Goal: Task Accomplishment & Management: Manage account settings

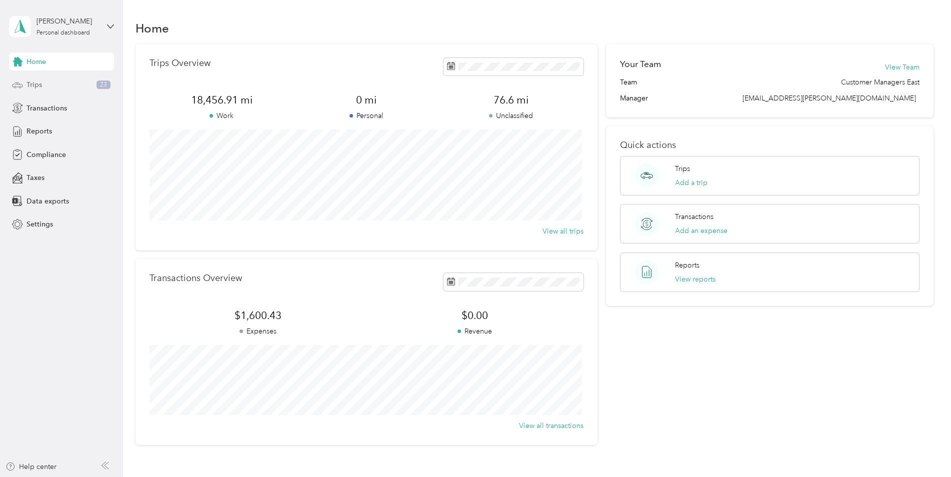
click at [36, 87] on span "Trips" at bounding box center [35, 85] width 16 height 11
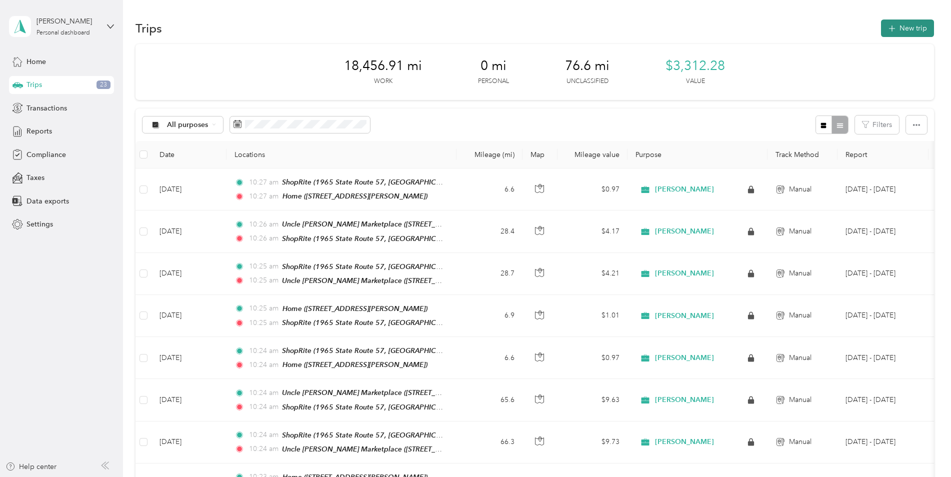
click at [906, 36] on button "New trip" at bounding box center [907, 29] width 53 height 18
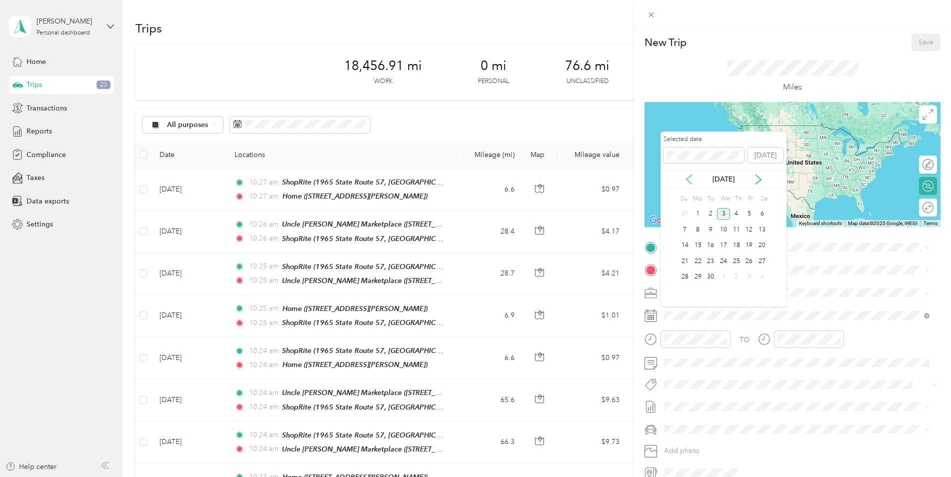
click at [694, 182] on icon at bounding box center [689, 180] width 10 height 10
click at [699, 260] on div "18" at bounding box center [698, 261] width 13 height 13
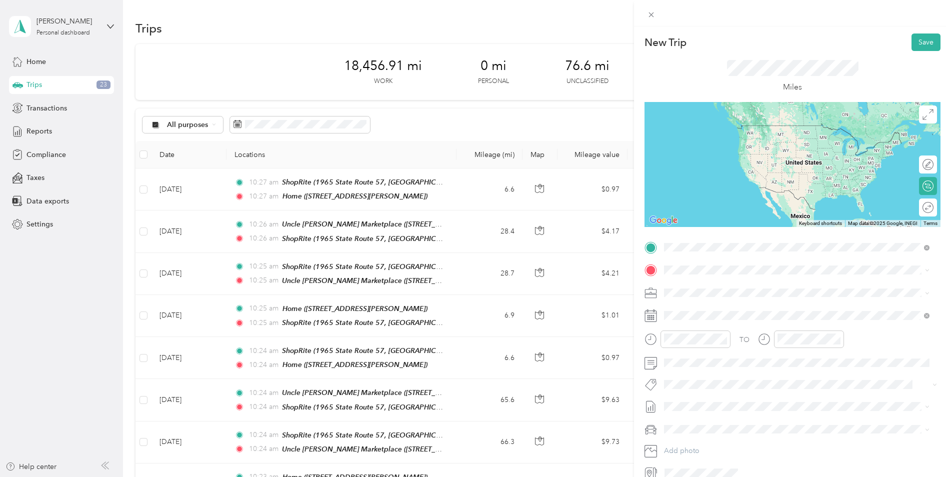
click at [737, 299] on span "[STREET_ADDRESS][PERSON_NAME]" at bounding box center [742, 298] width 119 height 9
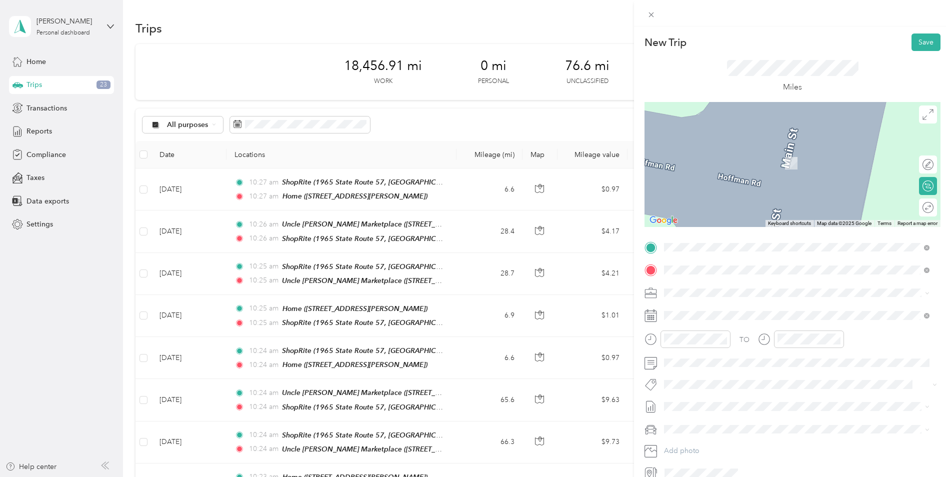
click at [747, 411] on span "1965 State Route 57, 078403475, [GEOGRAPHIC_DATA], [GEOGRAPHIC_DATA], [GEOGRAPH…" at bounding box center [774, 420] width 182 height 19
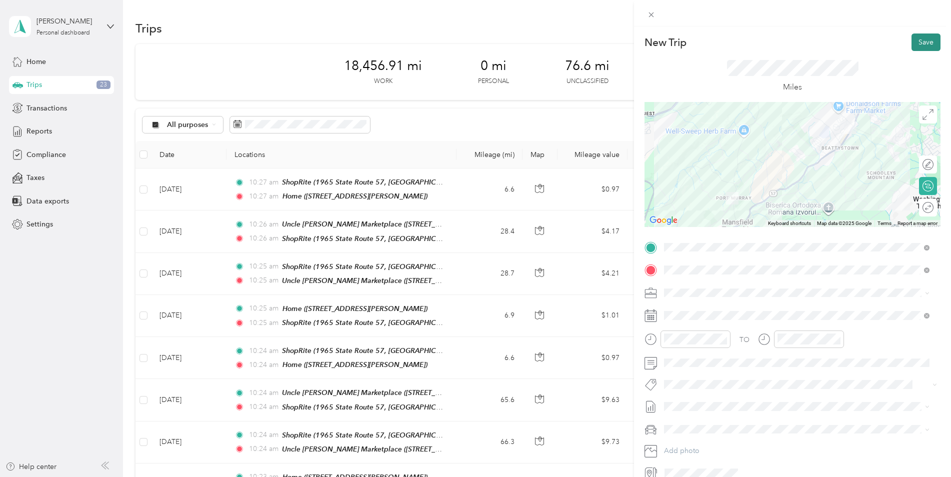
click at [923, 46] on button "Save" at bounding box center [926, 43] width 29 height 18
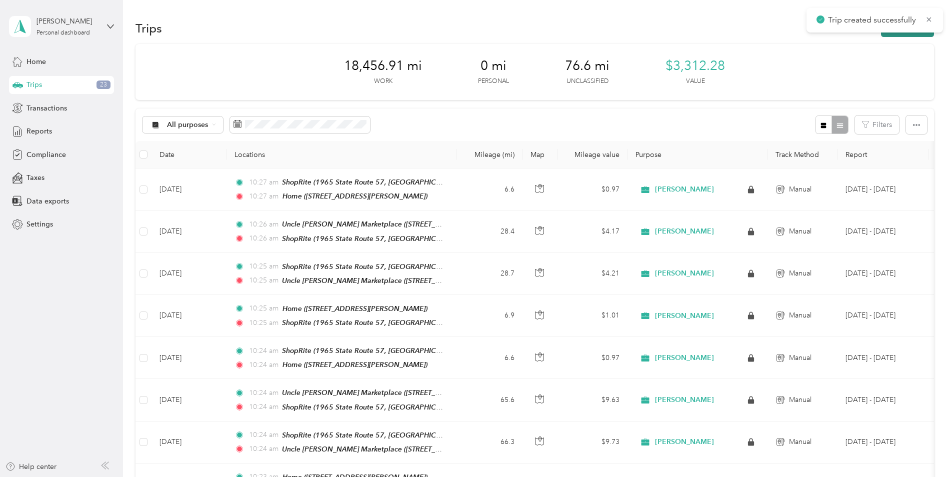
click at [922, 33] on button "New trip" at bounding box center [907, 29] width 53 height 18
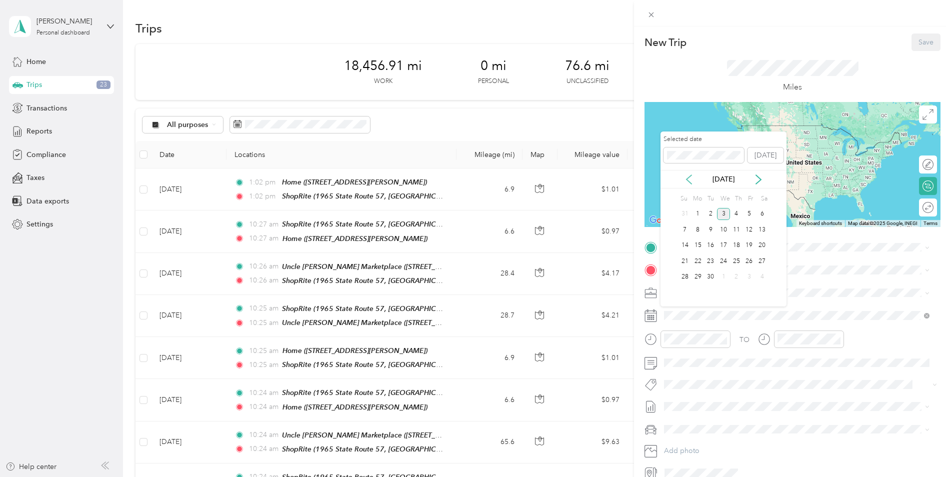
click at [687, 177] on icon at bounding box center [689, 180] width 10 height 10
click at [700, 260] on div "18" at bounding box center [698, 261] width 13 height 13
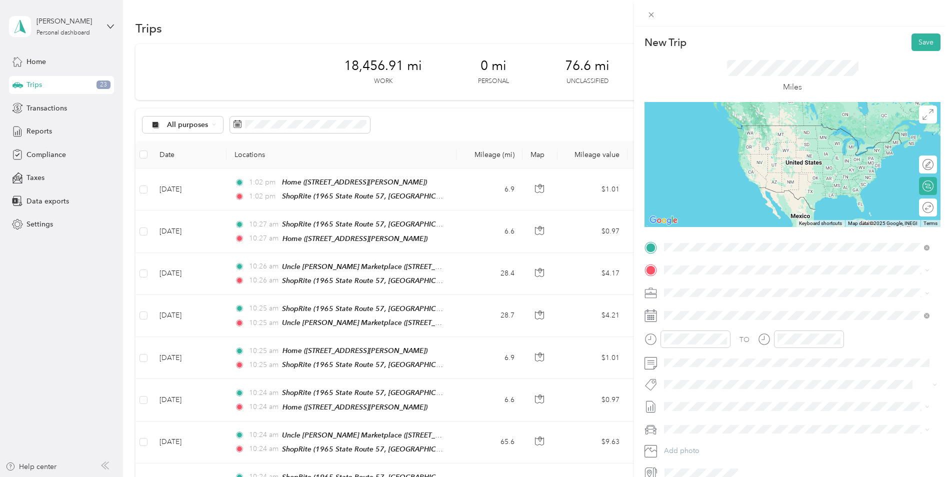
click at [740, 389] on span "1965 State Route 57, 078403475, [GEOGRAPHIC_DATA], [GEOGRAPHIC_DATA], [GEOGRAPH…" at bounding box center [774, 398] width 182 height 19
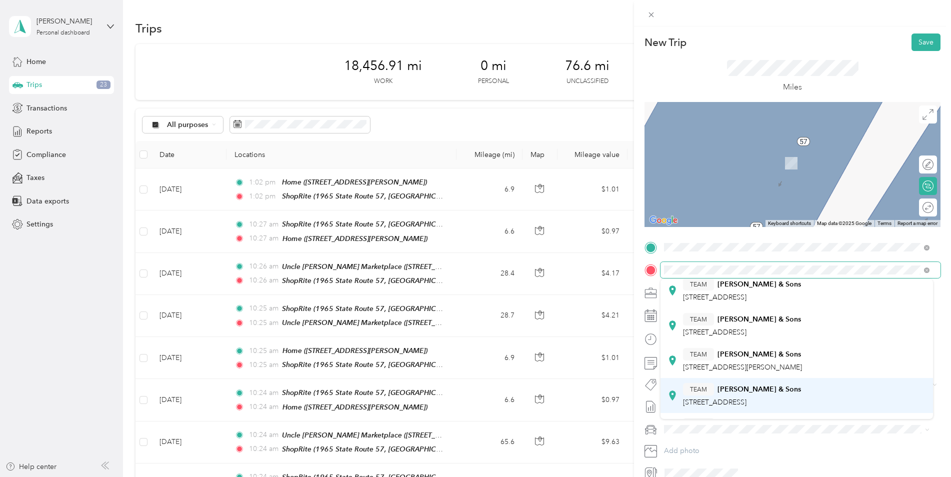
scroll to position [200, 0]
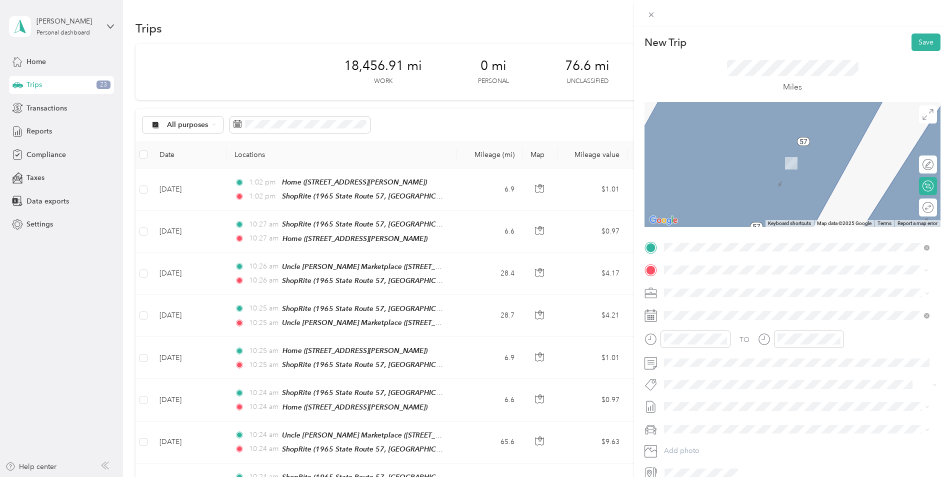
click at [758, 361] on div "TEAM [PERSON_NAME] Family Market [STREET_ADDRESS]" at bounding box center [754, 361] width 142 height 25
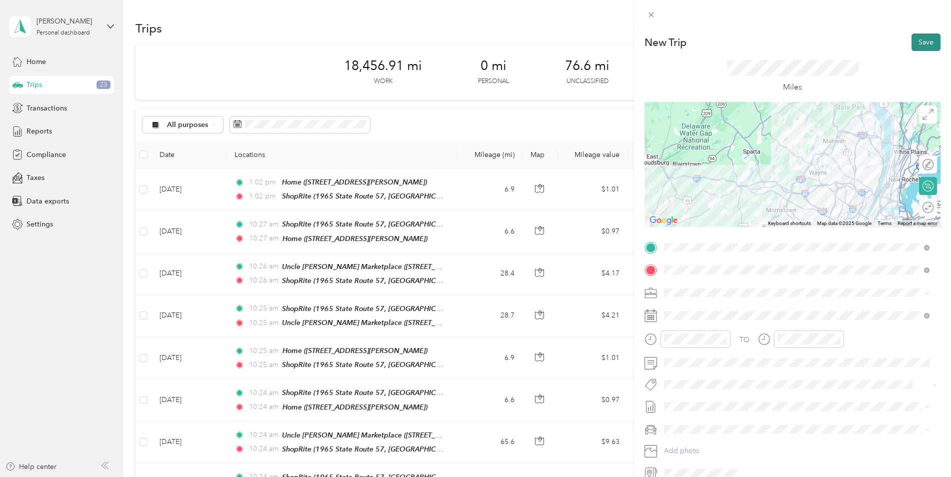
click at [912, 40] on button "Save" at bounding box center [926, 43] width 29 height 18
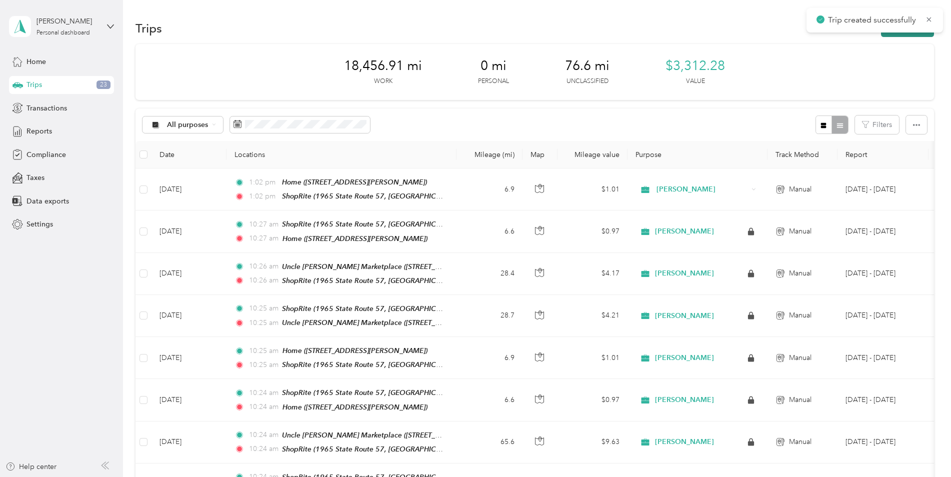
click at [913, 35] on button "New trip" at bounding box center [907, 29] width 53 height 18
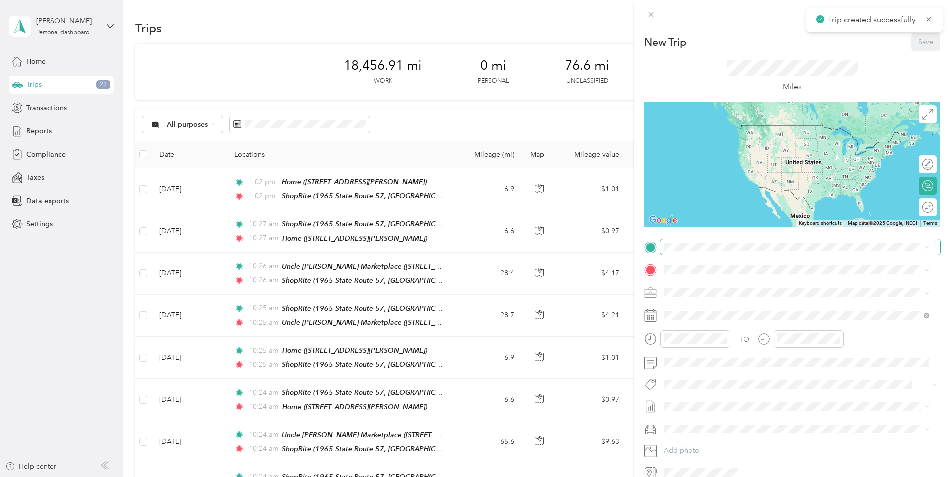
click at [732, 242] on span at bounding box center [801, 248] width 280 height 16
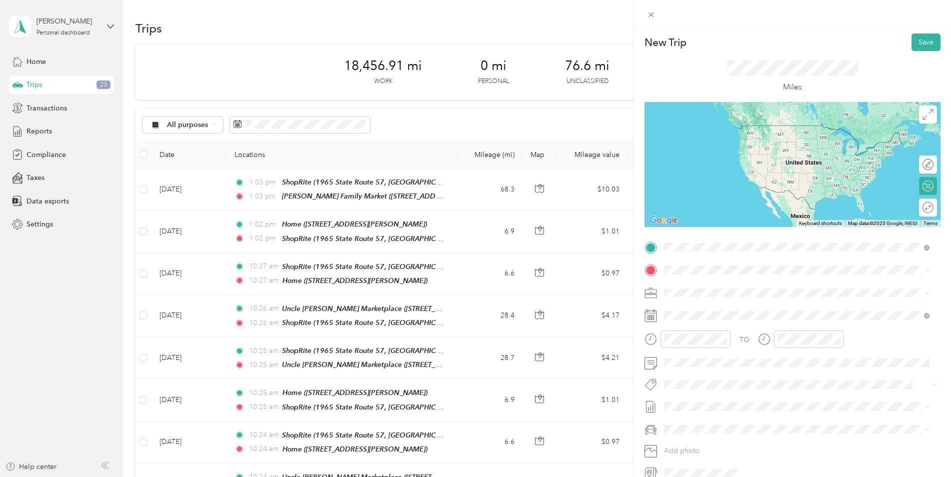
click at [778, 349] on div "TEAM [PERSON_NAME] Family Market [STREET_ADDRESS]" at bounding box center [797, 340] width 259 height 28
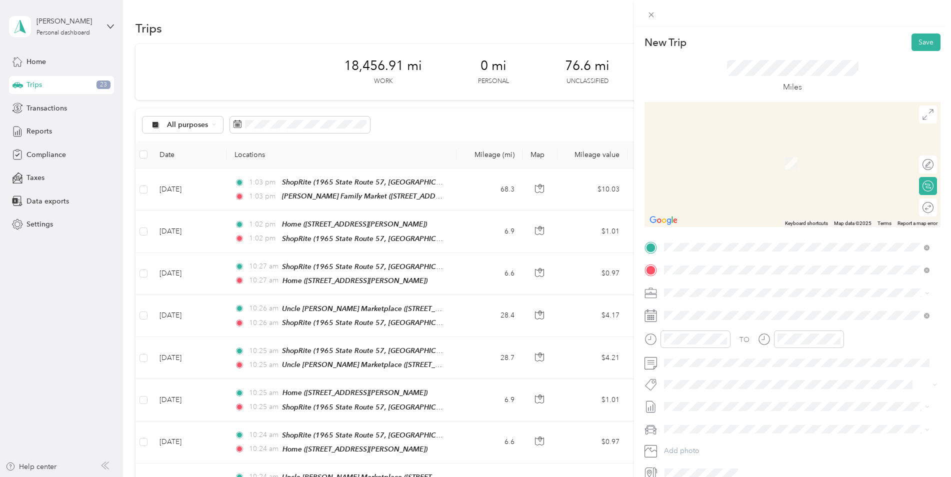
drag, startPoint x: 758, startPoint y: 389, endPoint x: 750, endPoint y: 371, distance: 20.4
click at [758, 396] on div "TEAM ShopRite 1965 State Route 57, 078403475, [GEOGRAPHIC_DATA], [GEOGRAPHIC_DA…" at bounding box center [804, 413] width 243 height 35
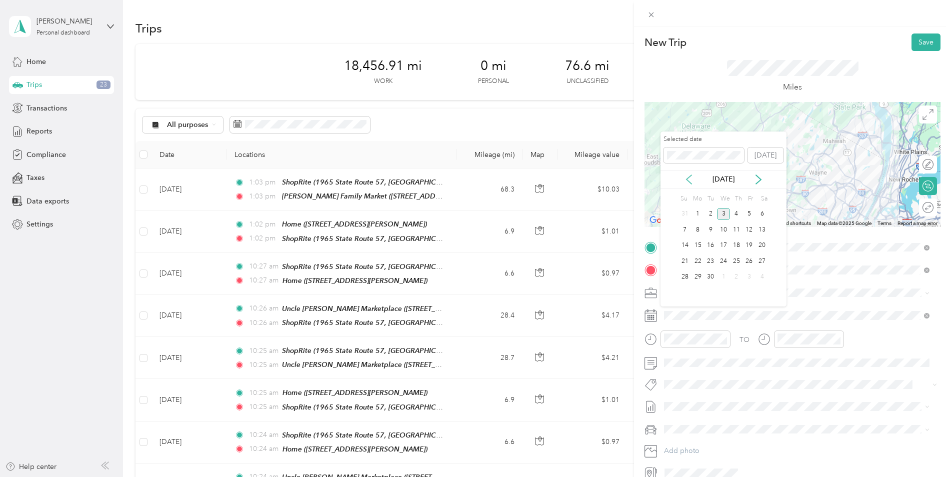
click at [692, 182] on icon at bounding box center [689, 180] width 10 height 10
click at [697, 264] on div "18" at bounding box center [698, 261] width 13 height 13
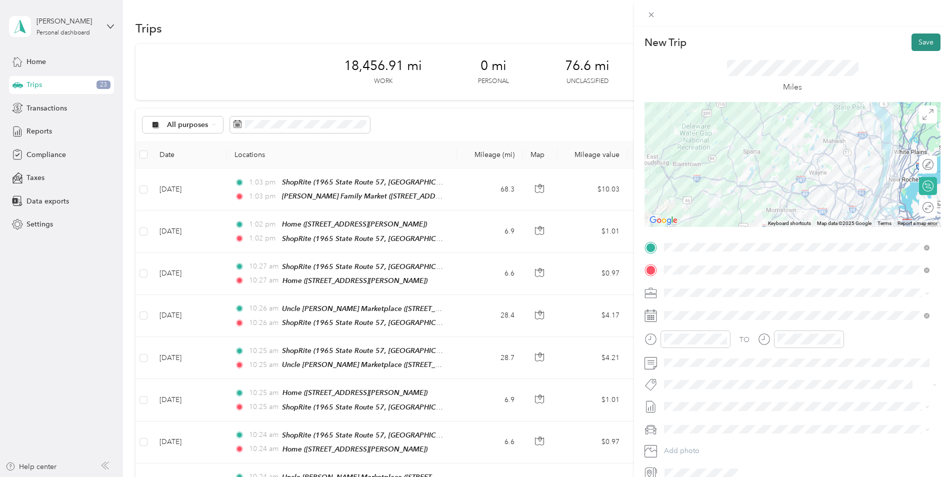
click at [912, 39] on button "Save" at bounding box center [926, 43] width 29 height 18
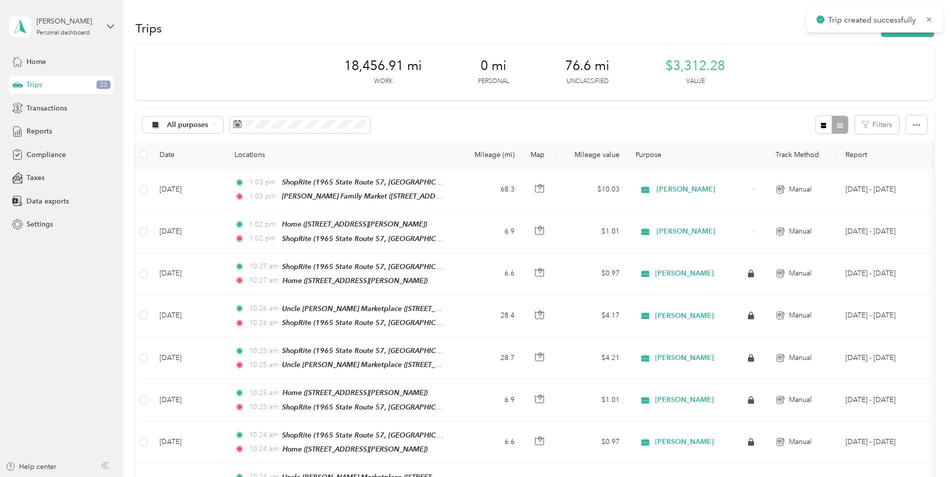
click at [887, 32] on div "Trip created successfully" at bounding box center [875, 20] width 137 height 25
click at [889, 36] on button "New trip" at bounding box center [907, 29] width 53 height 18
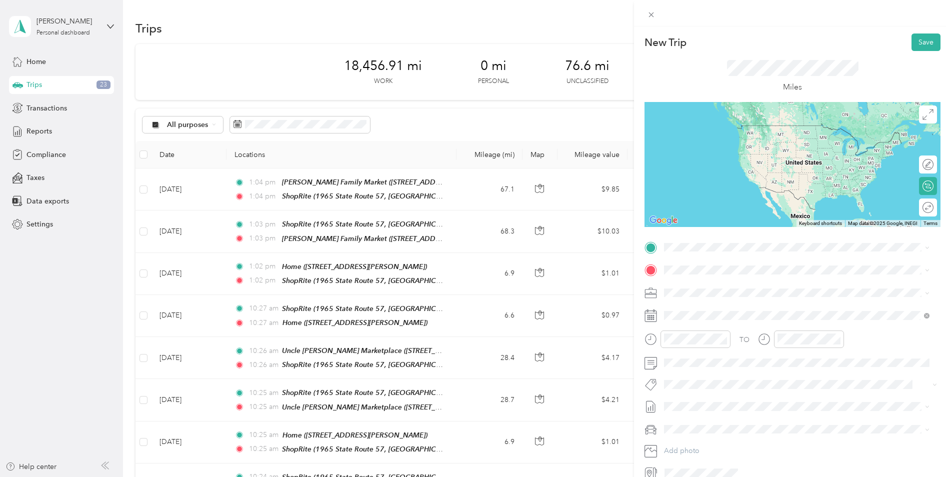
click at [771, 378] on li "TEAM ShopRite 1965 State Route 57, 078403475, [GEOGRAPHIC_DATA], [GEOGRAPHIC_DA…" at bounding box center [797, 390] width 273 height 46
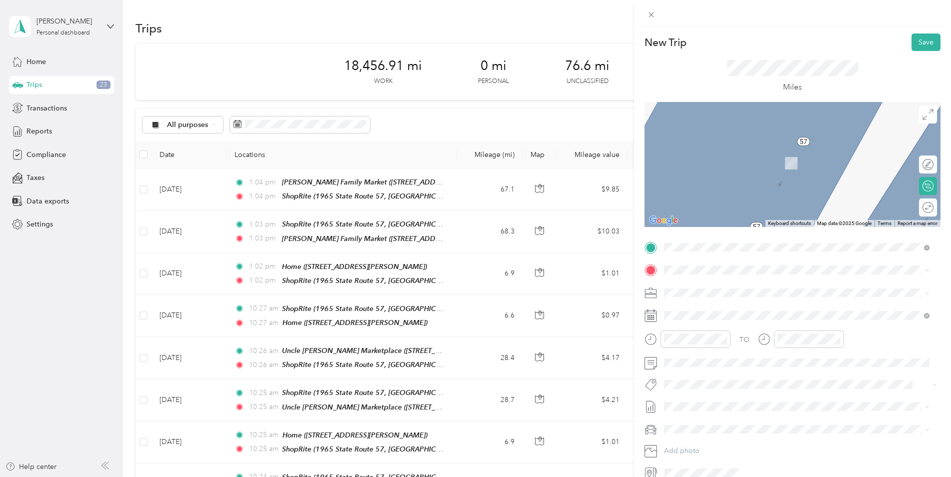
click at [736, 316] on div "Home [STREET_ADDRESS][PERSON_NAME]" at bounding box center [742, 314] width 119 height 21
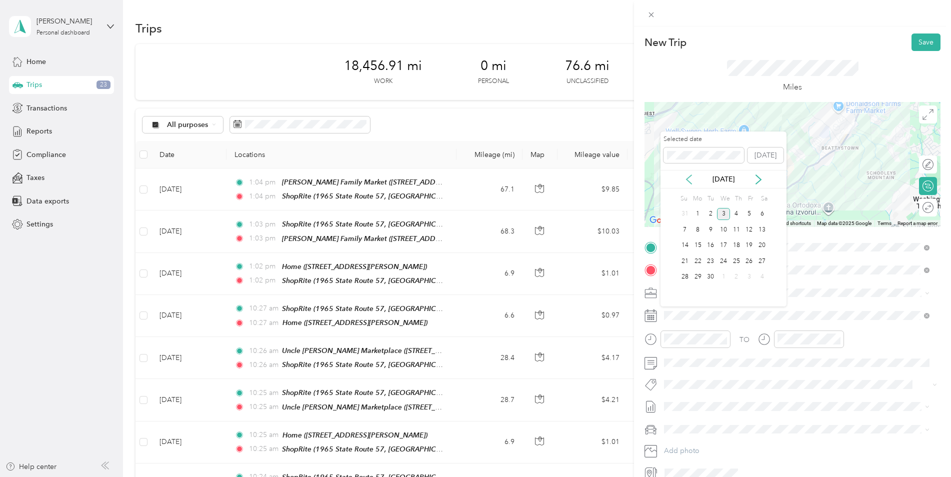
click at [687, 178] on icon at bounding box center [689, 180] width 10 height 10
click at [698, 260] on div "18" at bounding box center [698, 261] width 13 height 13
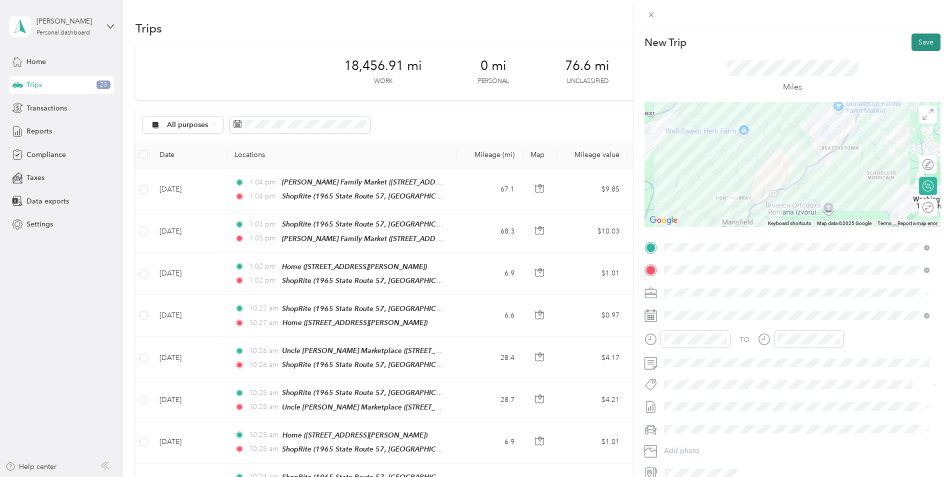
click at [915, 39] on button "Save" at bounding box center [926, 43] width 29 height 18
